Goal: Transaction & Acquisition: Purchase product/service

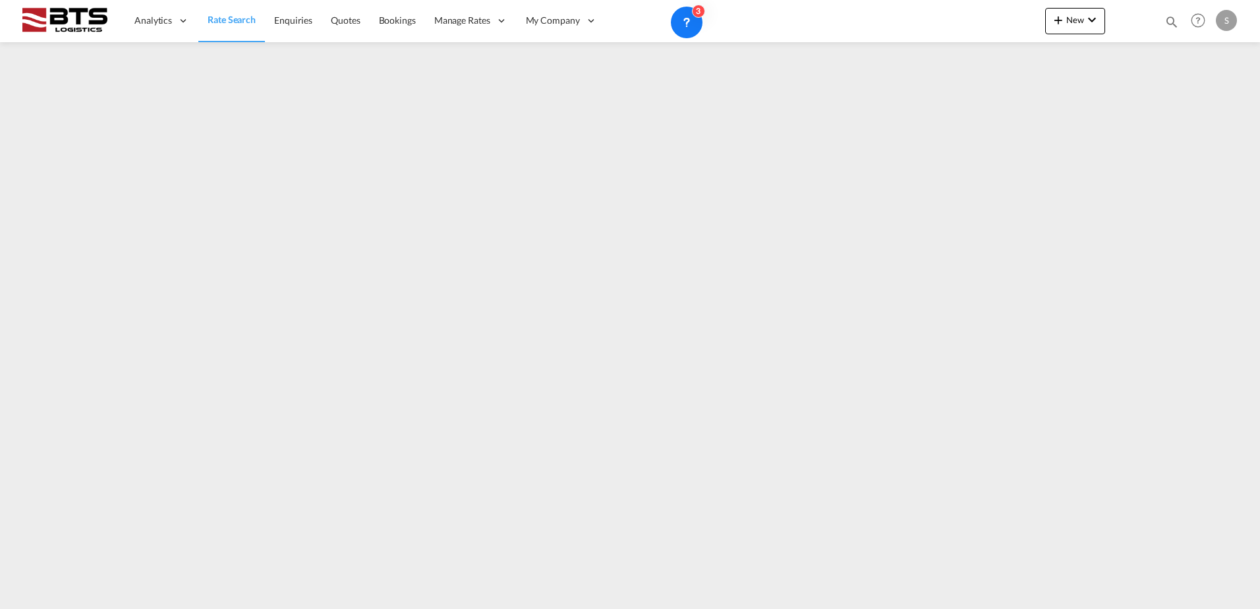
click at [1043, 24] on div "Analytics Reports Dashboard Rate Search Enquiries Quotes Bookings" at bounding box center [630, 20] width 1221 height 41
click at [1079, 30] on button "New" at bounding box center [1075, 21] width 60 height 26
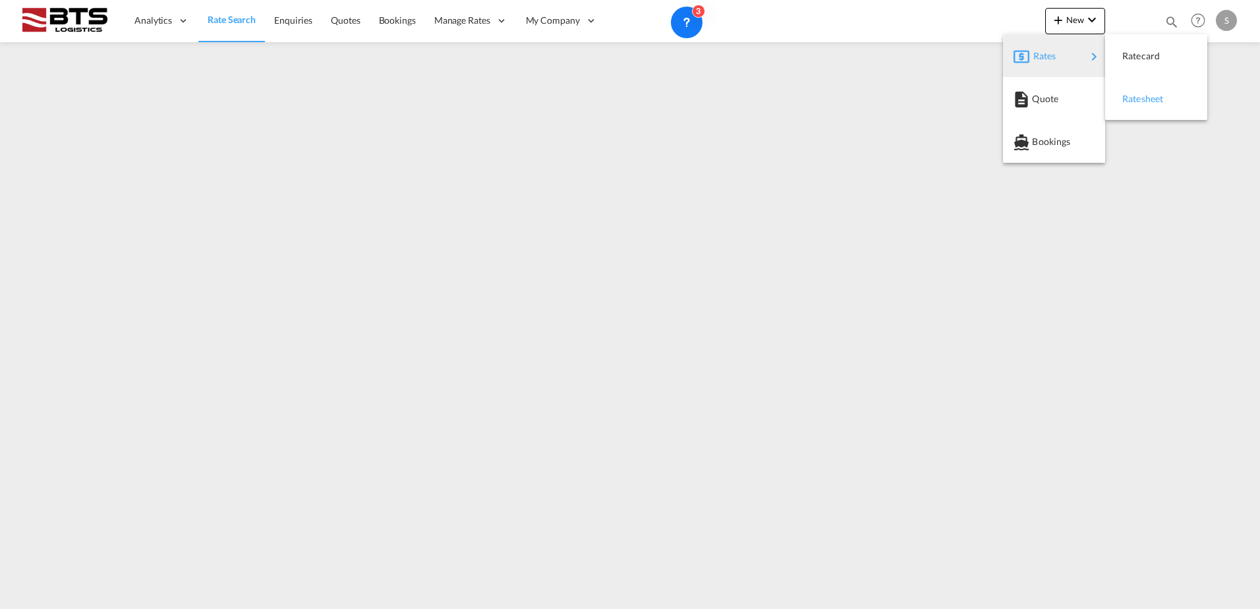
click at [1137, 103] on span "Ratesheet" at bounding box center [1129, 99] width 14 height 26
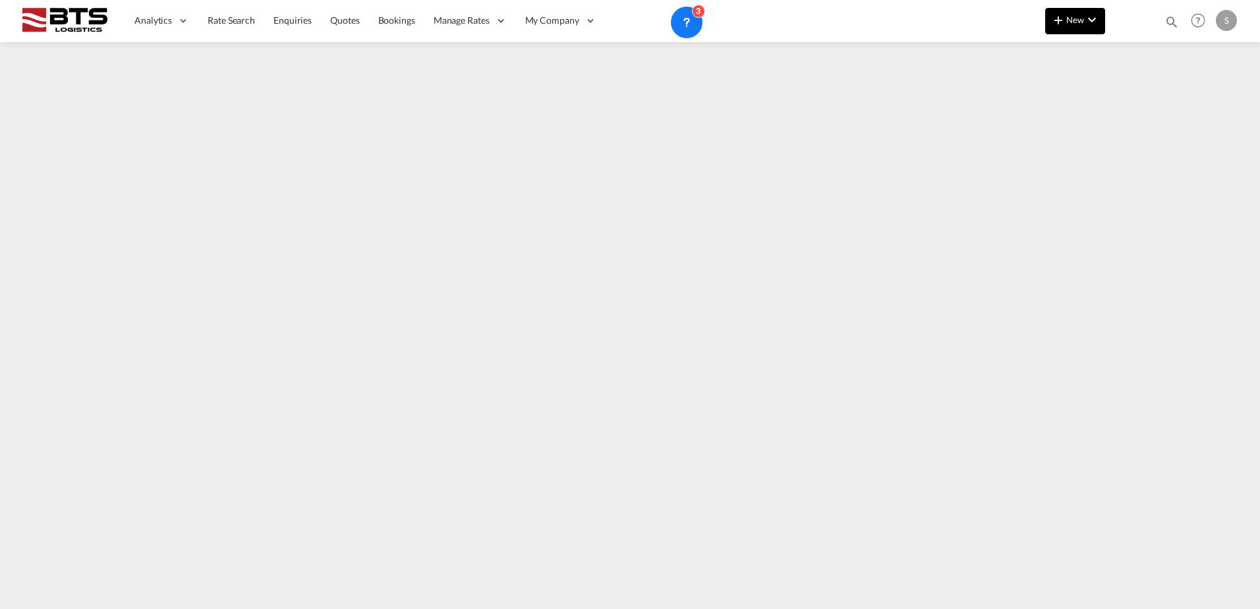
click at [1060, 27] on md-icon "icon-plus 400-fg" at bounding box center [1058, 20] width 16 height 16
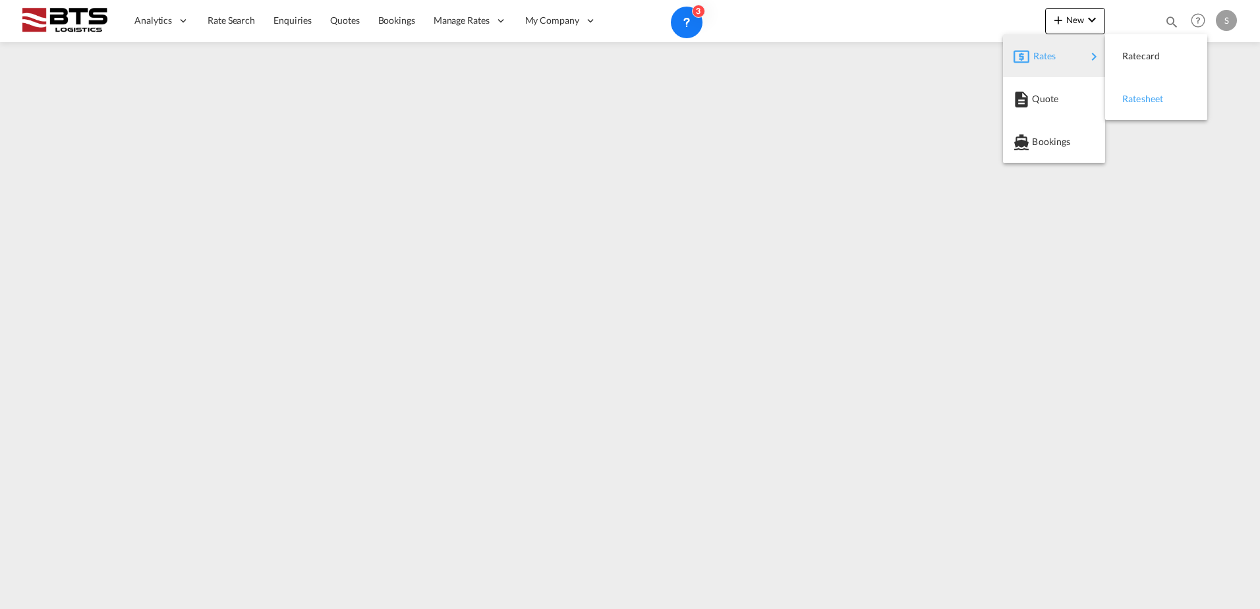
click at [1137, 100] on span "Ratesheet" at bounding box center [1129, 99] width 14 height 26
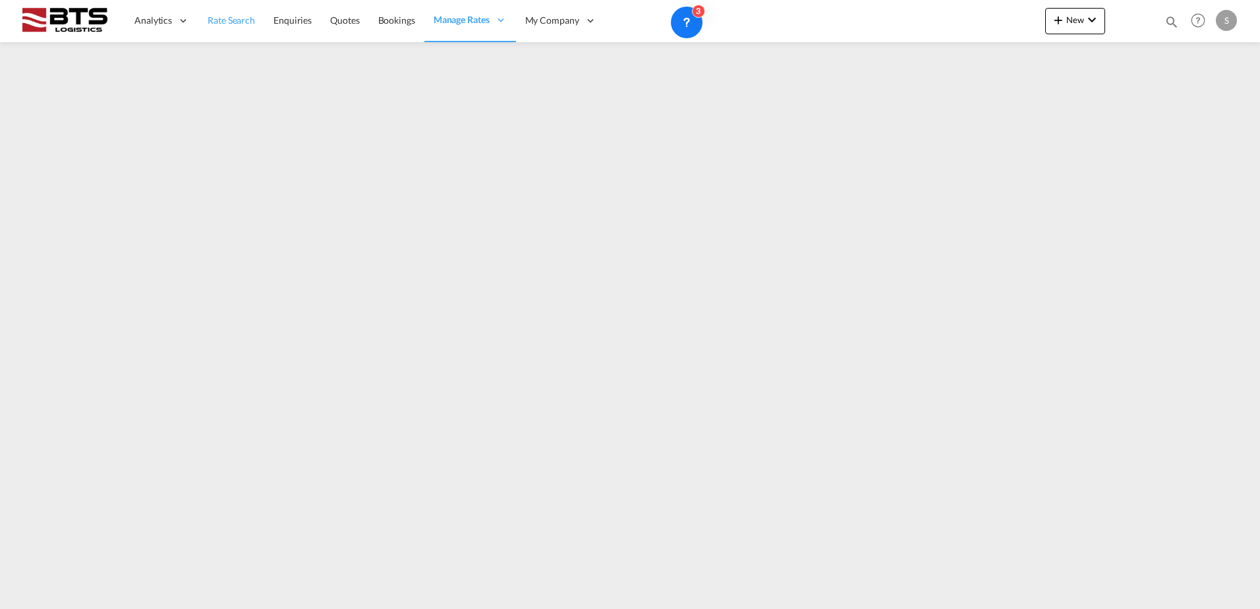
click at [252, 13] on link "Rate Search" at bounding box center [231, 20] width 66 height 43
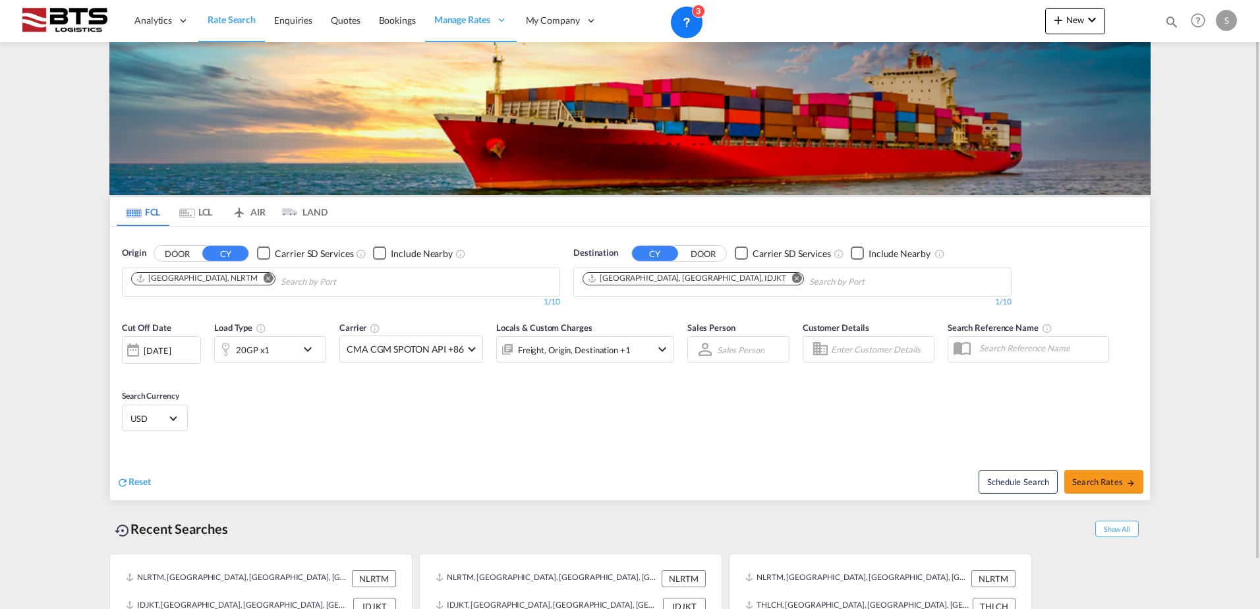
click at [792, 280] on md-icon "Remove" at bounding box center [797, 278] width 10 height 10
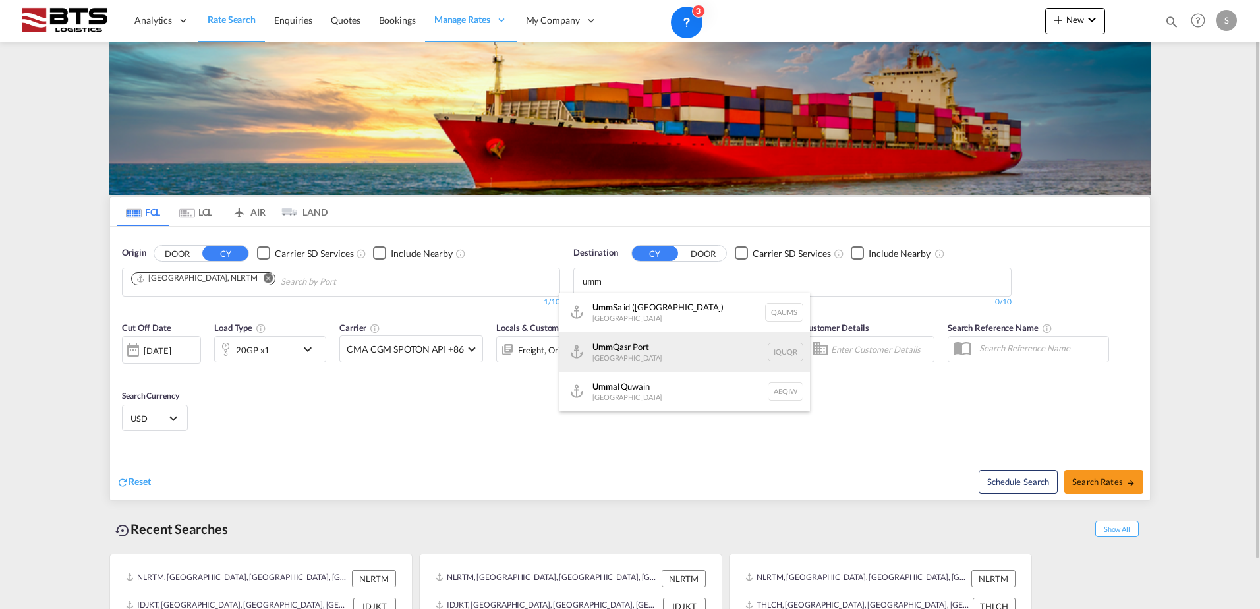
type input "umm"
click at [679, 365] on div "Umm Qasr [GEOGRAPHIC_DATA] [GEOGRAPHIC_DATA]" at bounding box center [685, 352] width 250 height 40
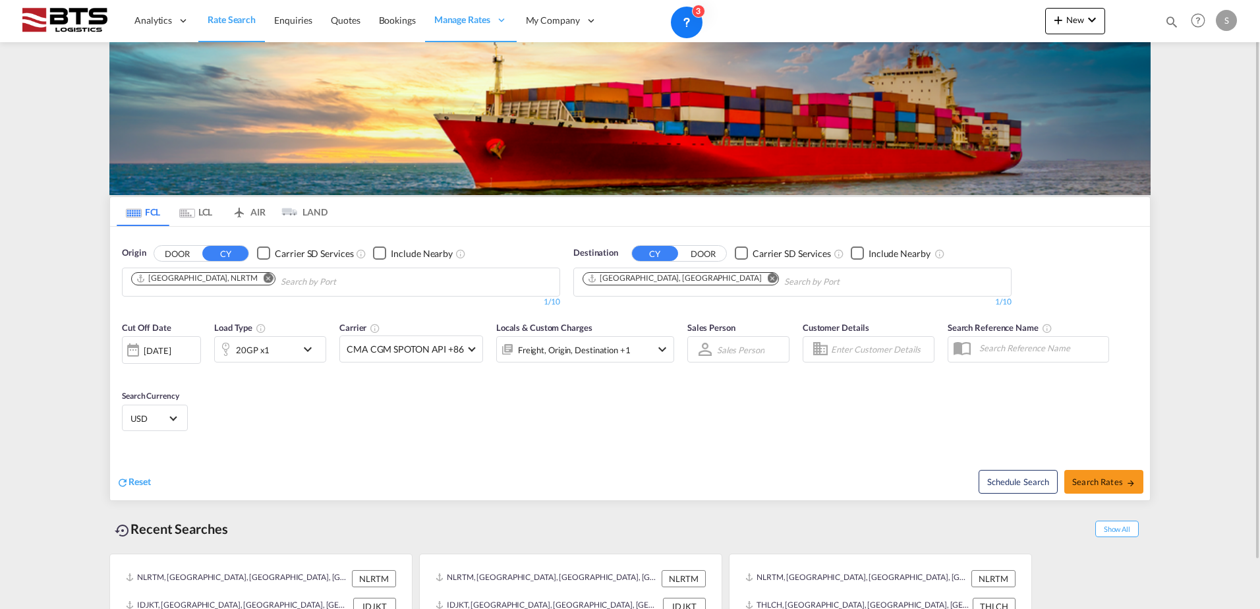
click at [300, 352] on md-icon "icon-chevron-down" at bounding box center [311, 349] width 22 height 16
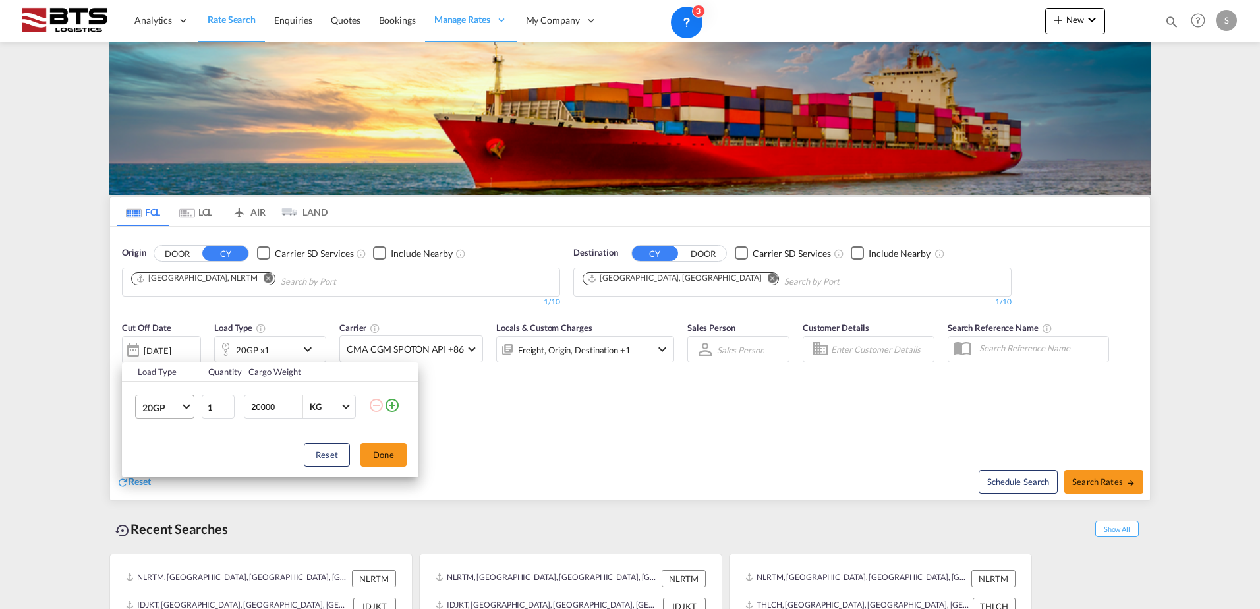
click at [171, 404] on span "20GP" at bounding box center [161, 407] width 38 height 13
click at [159, 465] on div "40HC" at bounding box center [154, 470] width 24 height 13
click at [378, 446] on button "Done" at bounding box center [383, 455] width 46 height 24
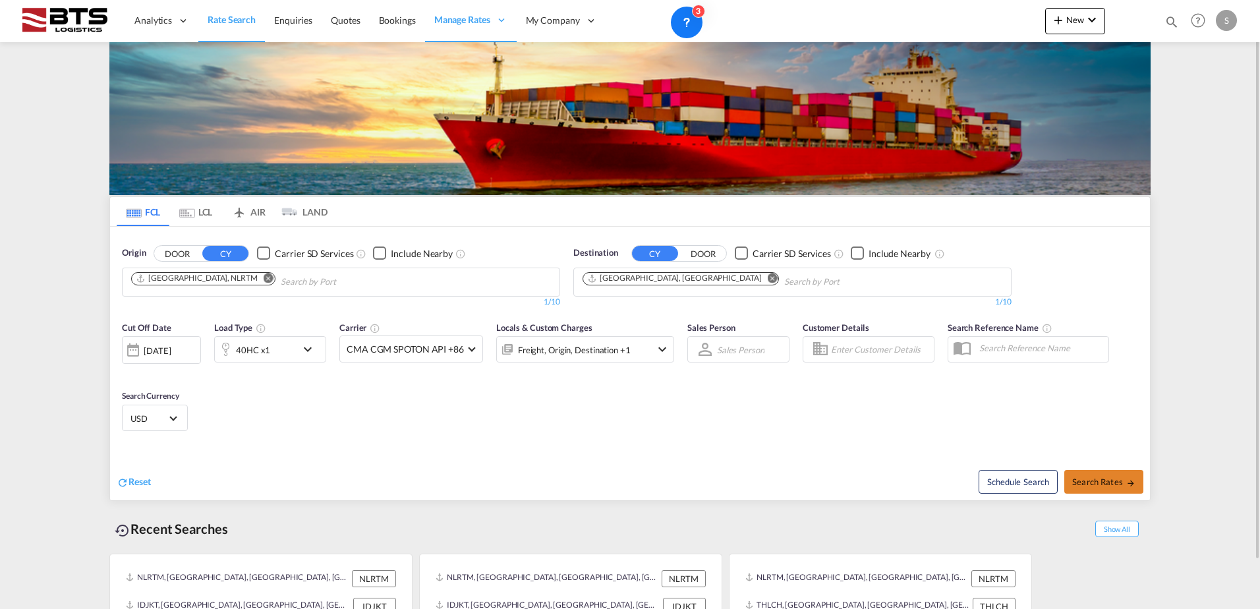
click at [1120, 477] on span "Search Rates" at bounding box center [1103, 481] width 63 height 11
type input "NLRTM to IQUQR / [DATE]"
